Goal: Task Accomplishment & Management: Use online tool/utility

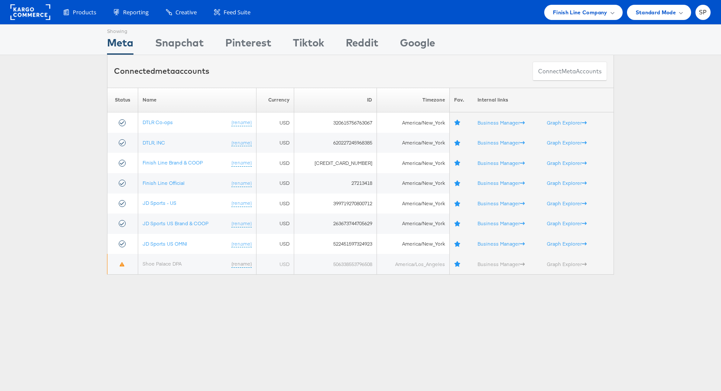
click at [554, 25] on div "Showing Meta Showing [GEOGRAPHIC_DATA] Showing Pinterest Showing Tiktok Showing…" at bounding box center [360, 40] width 507 height 30
click at [556, 18] on div "Finish Line Company" at bounding box center [584, 12] width 78 height 15
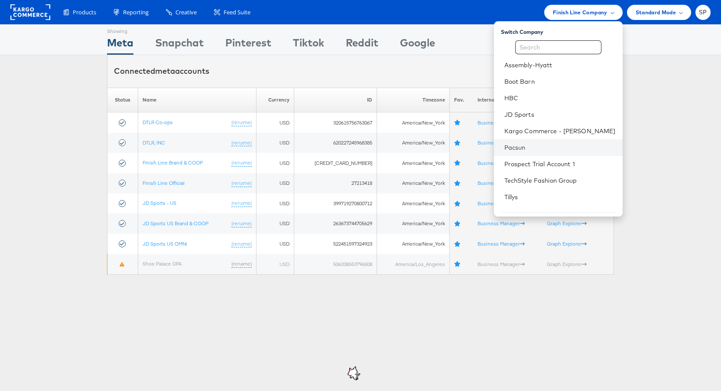
click at [550, 153] on li "Pacsun" at bounding box center [558, 147] width 129 height 16
click at [548, 148] on link "Pacsun" at bounding box center [560, 147] width 111 height 9
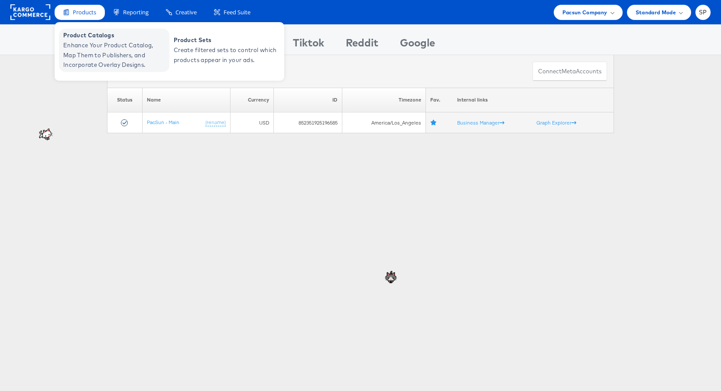
click at [93, 52] on span "Enhance Your Product Catalog, Map Them to Publishers, and Incorporate Overlay D…" at bounding box center [115, 54] width 104 height 29
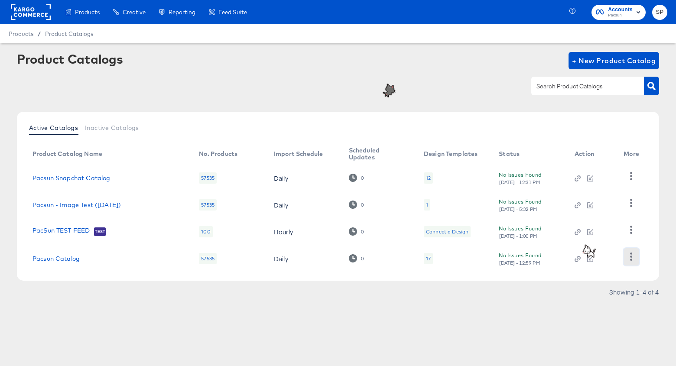
click at [634, 258] on icon "button" at bounding box center [631, 257] width 8 height 8
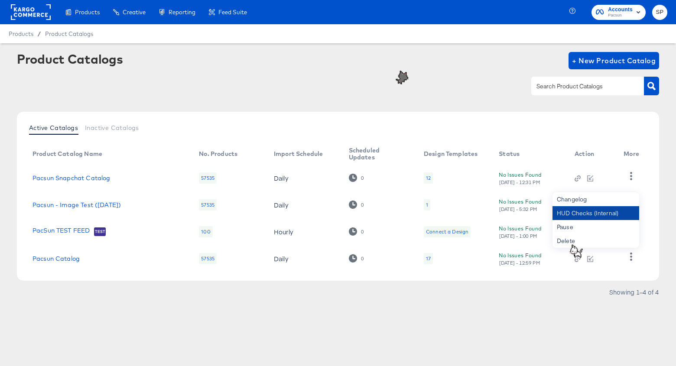
click at [606, 208] on div "HUD Checks (Internal)" at bounding box center [596, 213] width 87 height 14
